Goal: Information Seeking & Learning: Find specific fact

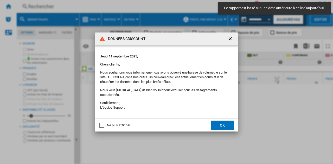
drag, startPoint x: 233, startPoint y: 41, endPoint x: 230, endPoint y: 41, distance: 2.7
click at [232, 41] on ng-md-icon "getI18NText('BUTTONS.CLOSE_DIALOG')" at bounding box center [231, 39] width 6 height 6
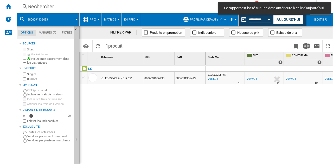
drag, startPoint x: 159, startPoint y: 2, endPoint x: 157, endPoint y: 7, distance: 4.5
click at [159, 3] on div "Rechercher Rechercher 0 1 leyre aguinaco LECLERC LECLERC Mes paramètres Se déco…" at bounding box center [175, 6] width 316 height 13
click at [157, 7] on div "Rechercher" at bounding box center [130, 6] width 204 height 7
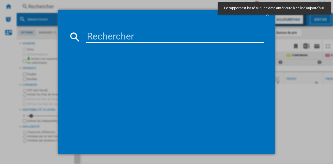
click at [153, 36] on input at bounding box center [175, 37] width 178 height 12
paste input "8806097191742"
type input "8806097191742"
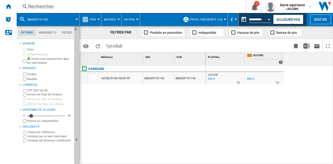
click at [99, 7] on div "Rechercher" at bounding box center [130, 6] width 204 height 7
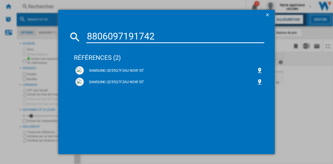
click at [120, 38] on input "8806097191742" at bounding box center [175, 37] width 178 height 12
paste input "22579"
type input "8806097122579"
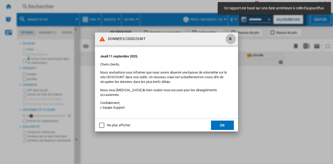
click at [231, 40] on ng-md-icon "getI18NText('BUTTONS.CLOSE_DIALOG')" at bounding box center [231, 39] width 6 height 6
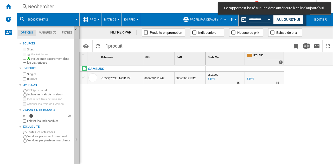
click at [162, 9] on div "Rechercher" at bounding box center [130, 6] width 204 height 7
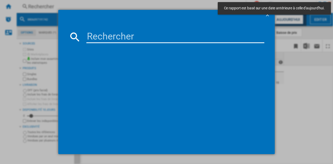
click at [150, 37] on input at bounding box center [175, 37] width 178 height 12
paste input "8806097122579"
type input "8806097122579"
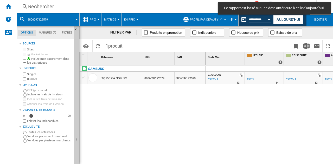
click at [211, 80] on div "499,99 €" at bounding box center [212, 78] width 11 height 5
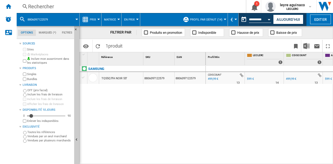
click at [213, 78] on div "499,99 €" at bounding box center [212, 78] width 11 height 5
click at [212, 80] on div "499,99 €" at bounding box center [212, 78] width 11 height 5
drag, startPoint x: 215, startPoint y: 75, endPoint x: 137, endPoint y: 75, distance: 77.8
click at [215, 75] on div at bounding box center [225, 75] width 37 height 5
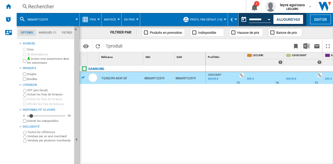
click at [214, 78] on div "499,99 €" at bounding box center [212, 78] width 11 height 5
drag, startPoint x: 291, startPoint y: 17, endPoint x: 239, endPoint y: 63, distance: 70.2
click at [291, 17] on button "Aujourd'hui" at bounding box center [288, 20] width 30 height 10
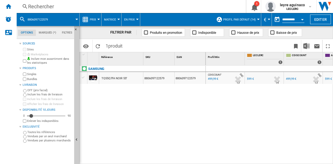
click at [213, 78] on div "499,99 €" at bounding box center [212, 78] width 11 height 5
